Goal: Complete application form

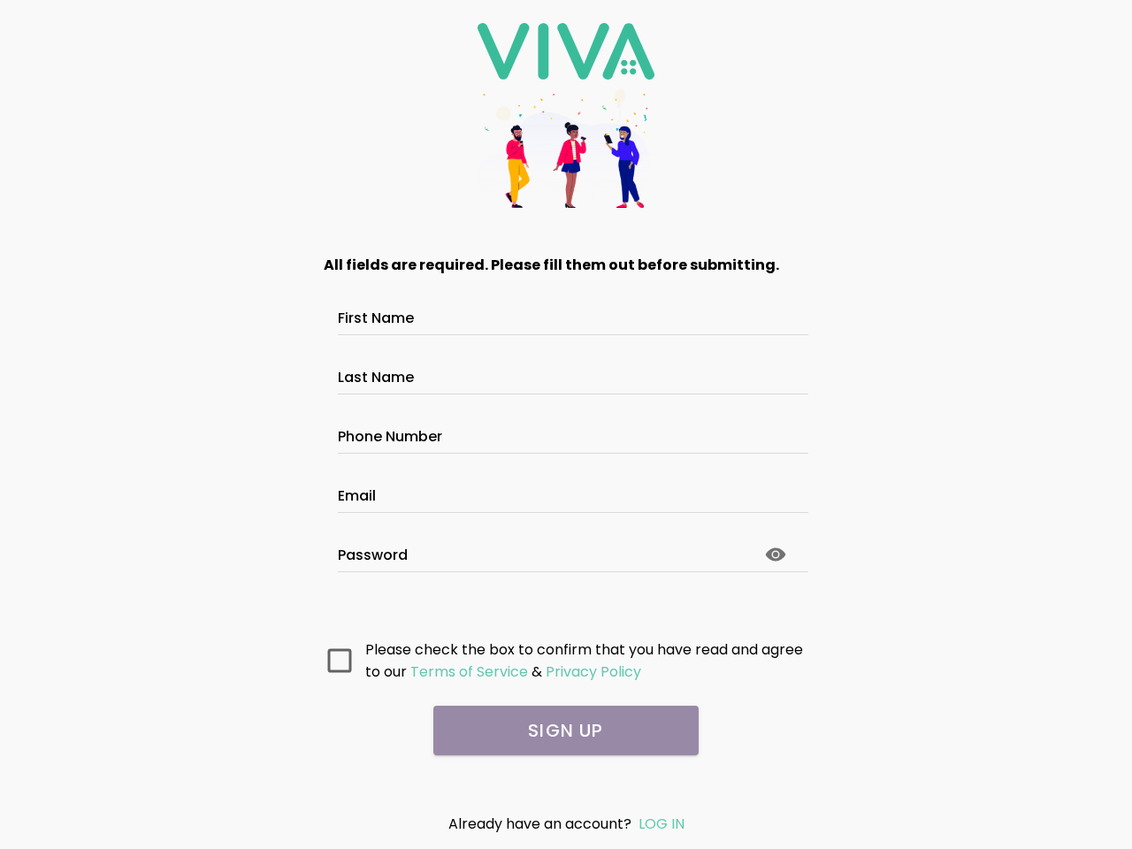
click at [566, 313] on input "First Name" at bounding box center [566, 320] width 456 height 15
click at [566, 372] on input "Last Name" at bounding box center [566, 379] width 456 height 15
click at [566, 431] on input "Phone Number" at bounding box center [566, 438] width 456 height 15
click at [566, 491] on input "Email" at bounding box center [566, 498] width 456 height 15
click at [775, 554] on circle at bounding box center [775, 554] width 5 height 5
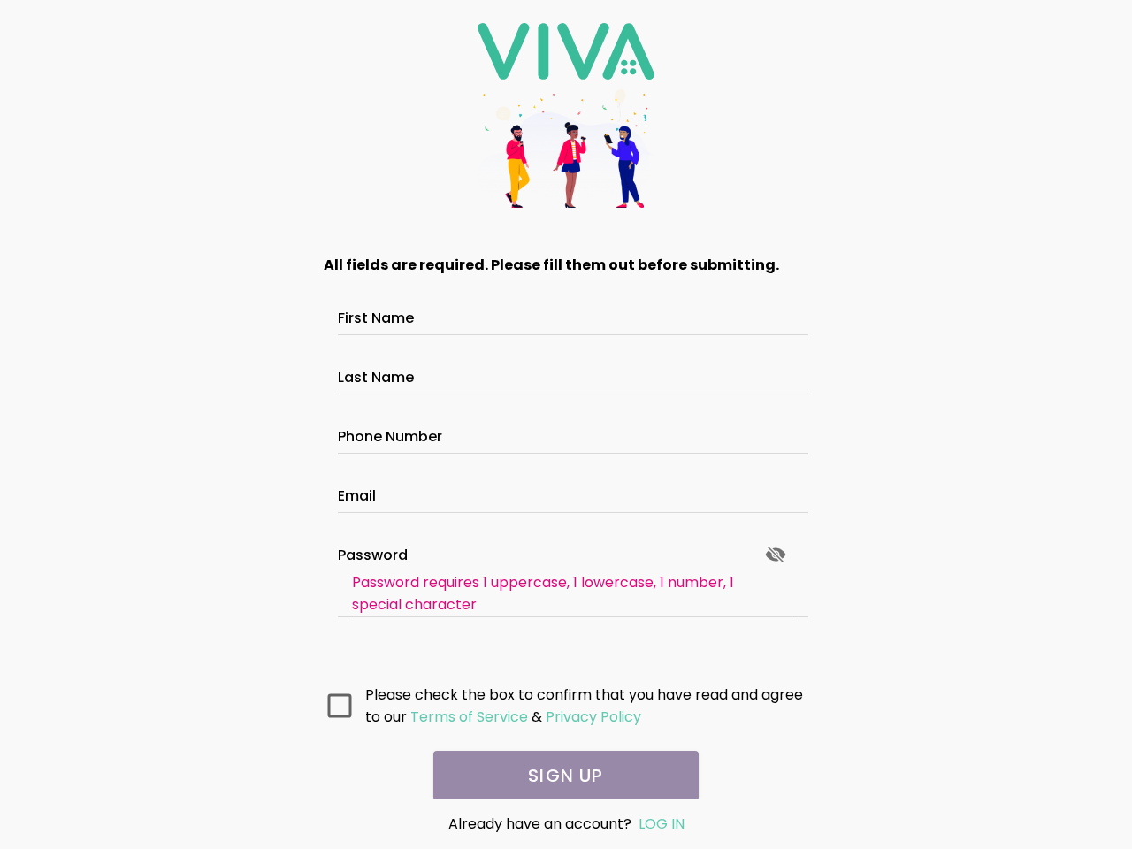
click at [340, 660] on ion-grid "All fields are required. Please fill them out before submitting. First Name Las…" at bounding box center [566, 491] width 502 height 492
click at [468, 671] on ion-grid "All fields are required. Please fill them out before submitting. First Name Las…" at bounding box center [566, 491] width 502 height 492
click at [592, 671] on ion-grid "All fields are required. Please fill them out before submitting. First Name Las…" at bounding box center [566, 491] width 502 height 492
